Goal: Navigation & Orientation: Find specific page/section

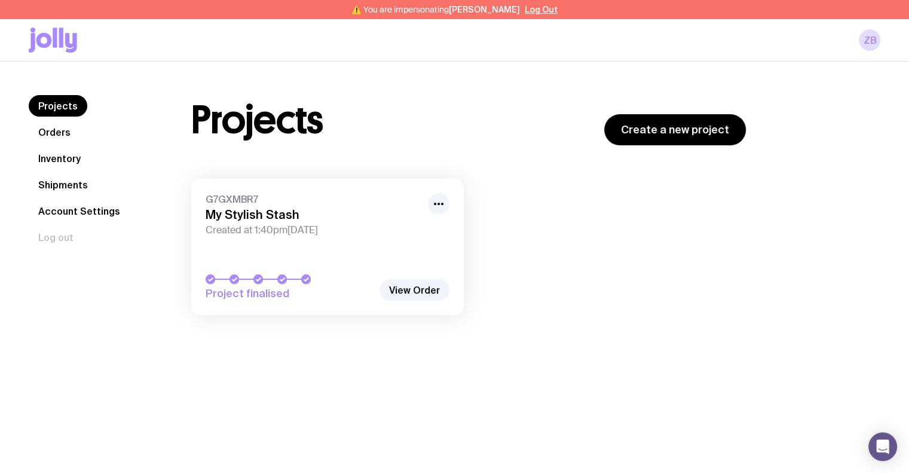
click at [68, 139] on link "Orders" at bounding box center [54, 132] width 51 height 22
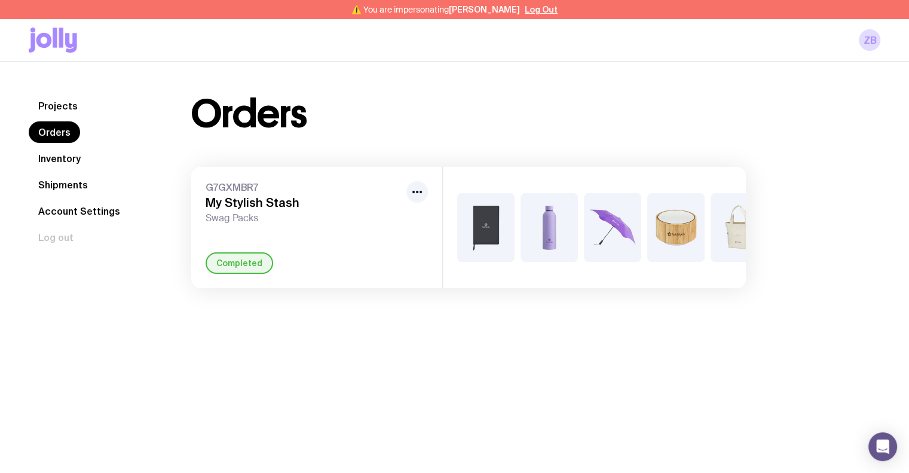
click at [66, 159] on link "Inventory" at bounding box center [60, 159] width 62 height 22
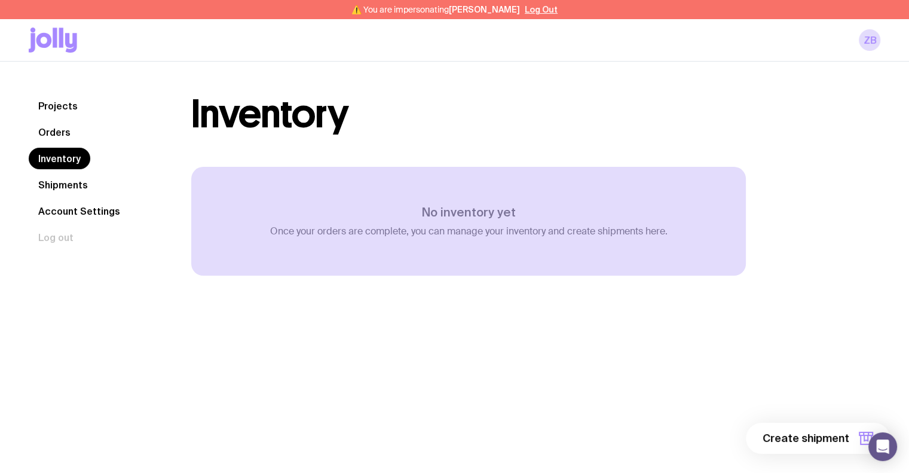
click at [57, 108] on link "Projects" at bounding box center [58, 106] width 59 height 22
